Goal: Task Accomplishment & Management: Manage account settings

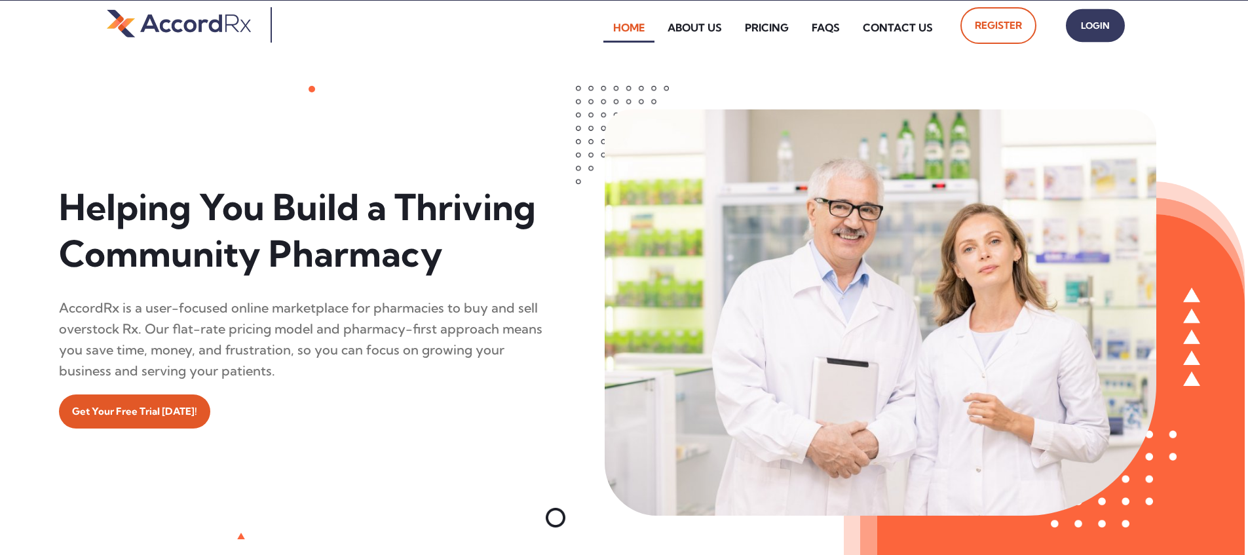
click at [598, 31] on span "Login" at bounding box center [1095, 25] width 33 height 19
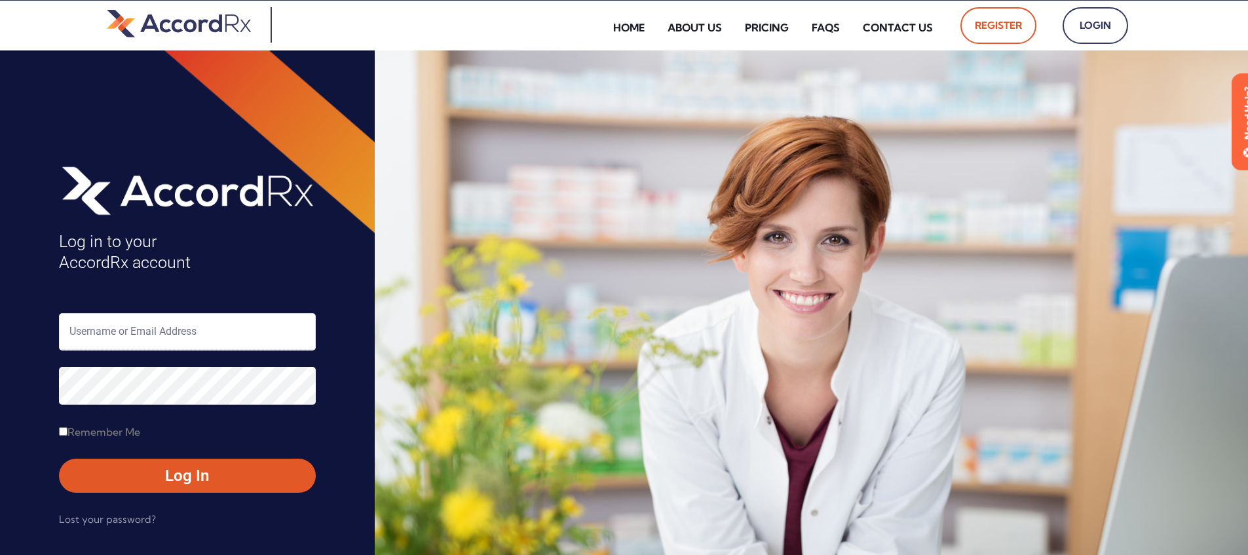
click at [113, 328] on input "text" at bounding box center [187, 331] width 257 height 37
type input "ARX-[PERSON_NAME]"
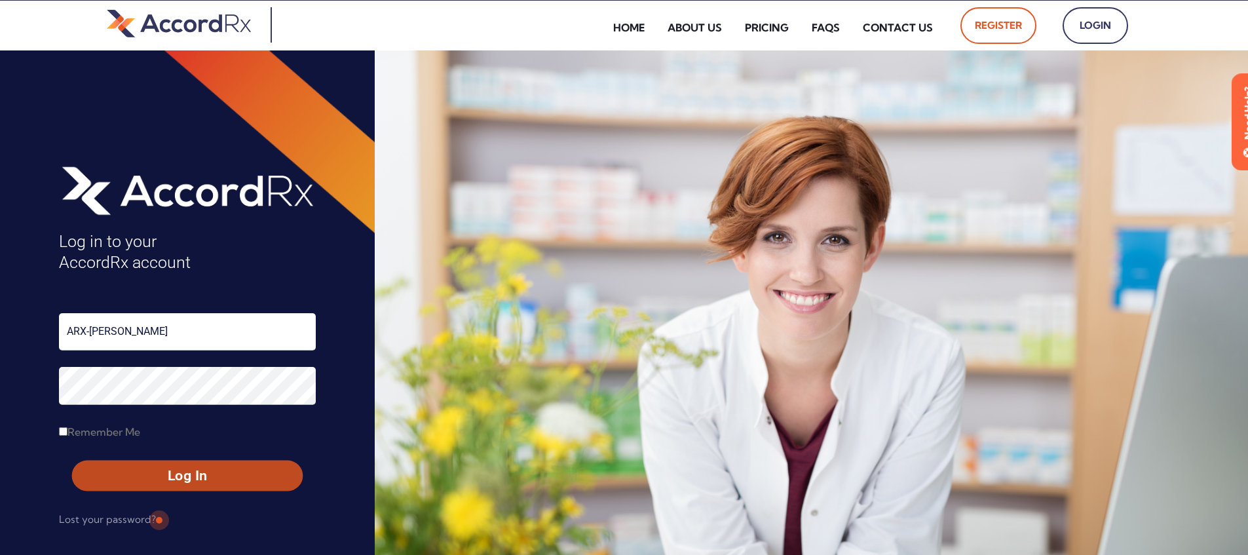
click at [157, 471] on span "Log In" at bounding box center [187, 475] width 207 height 19
